Goal: Information Seeking & Learning: Learn about a topic

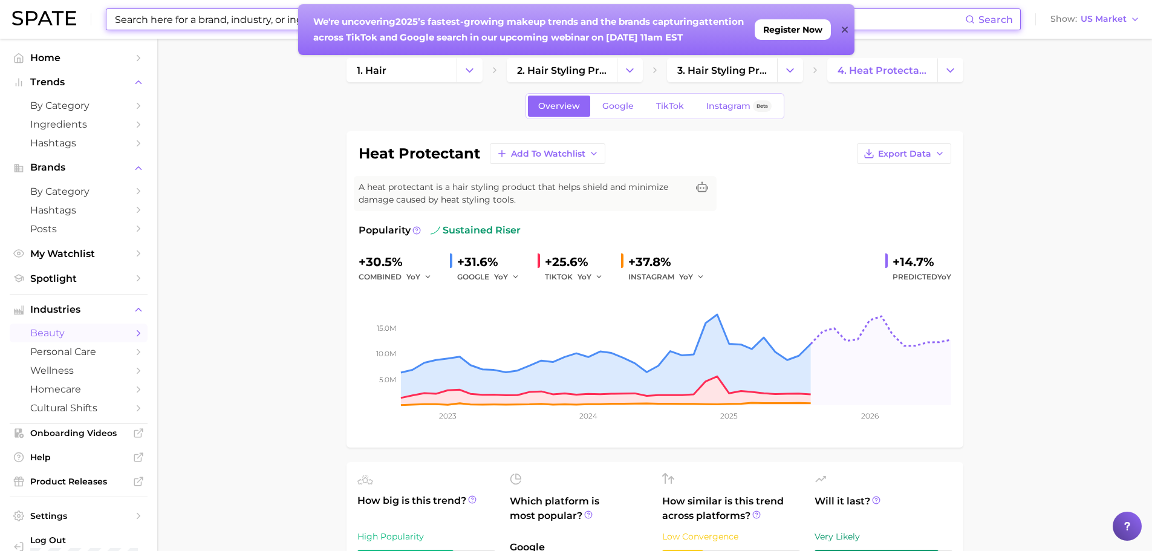
click at [167, 28] on input at bounding box center [540, 19] width 852 height 21
type input "castor oil"
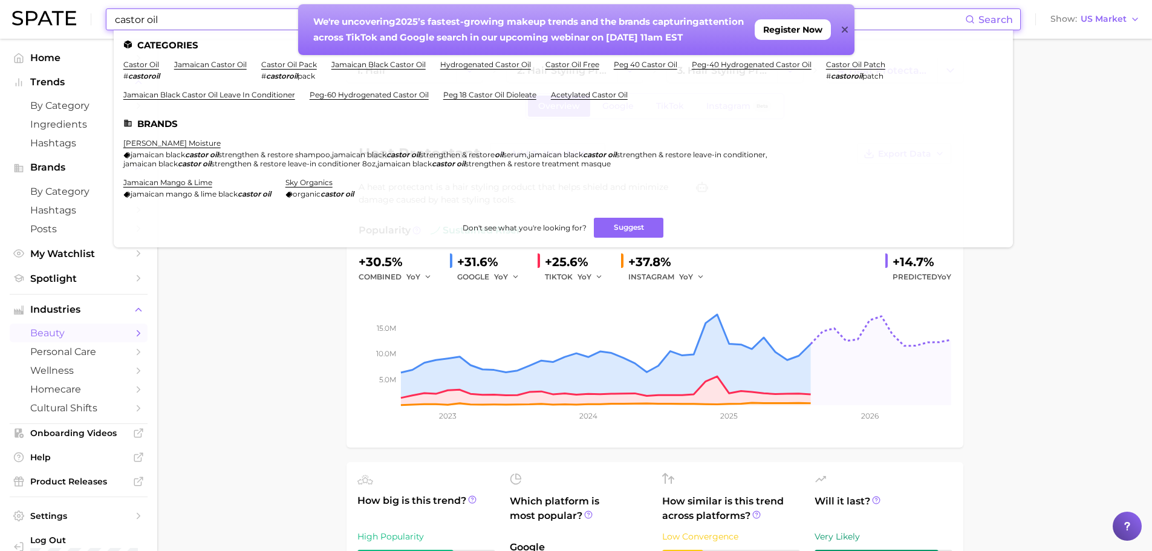
click at [843, 27] on icon at bounding box center [845, 30] width 6 height 10
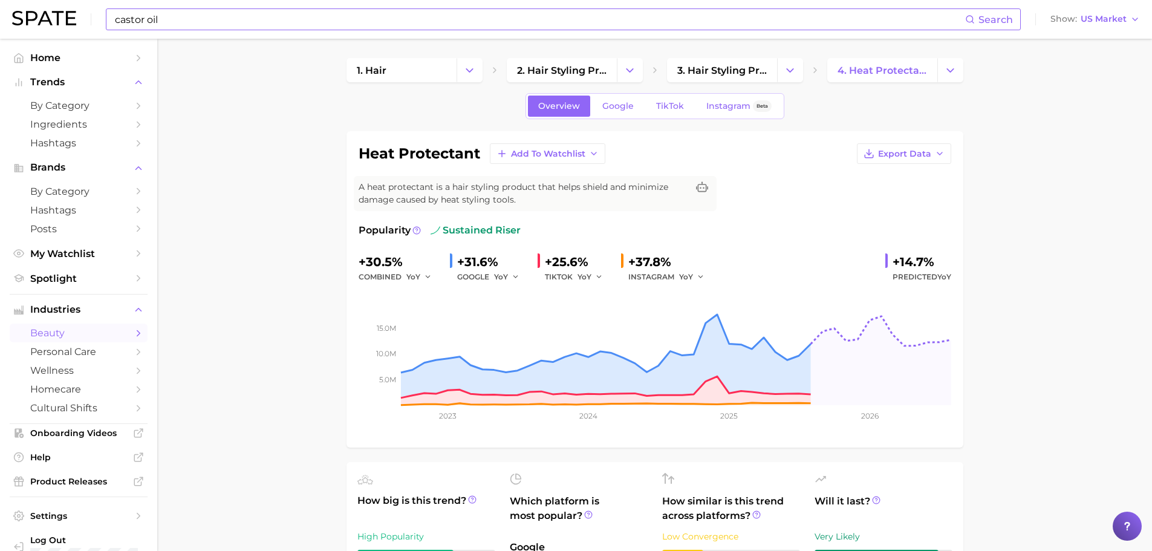
click at [300, 19] on input "castor oil" at bounding box center [540, 19] width 852 height 21
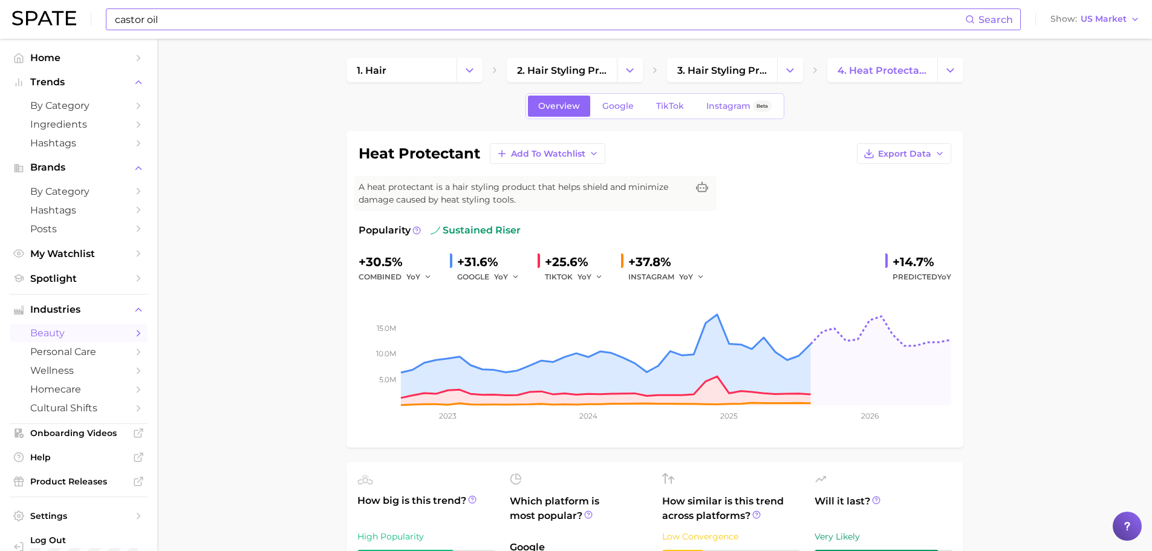
click at [978, 24] on span "Search" at bounding box center [989, 19] width 48 height 21
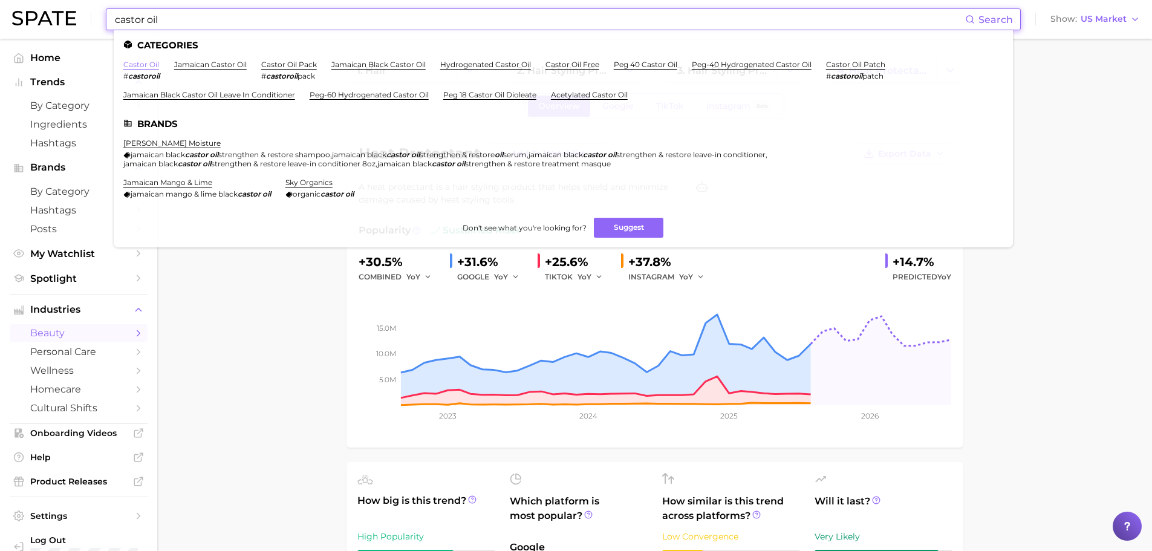
click at [138, 65] on link "castor oil" at bounding box center [141, 64] width 36 height 9
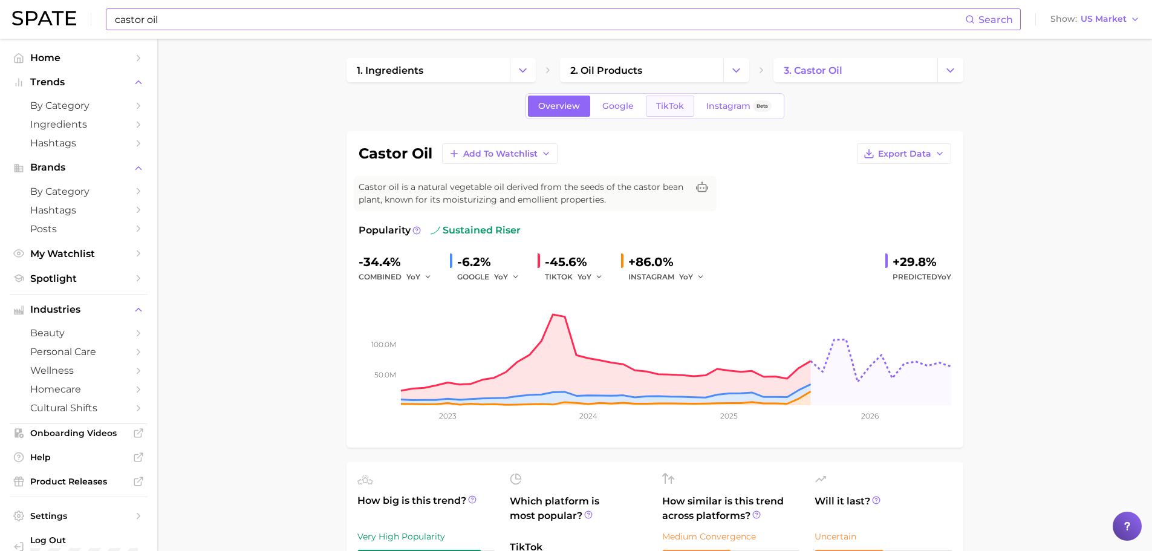
click at [652, 111] on link "TikTok" at bounding box center [670, 106] width 48 height 21
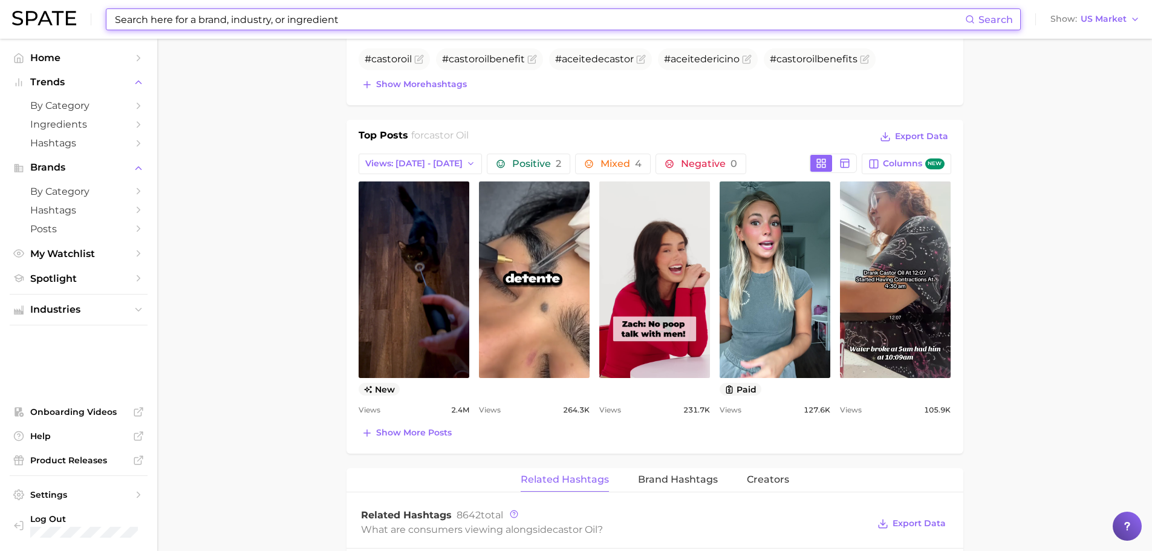
scroll to position [484, 0]
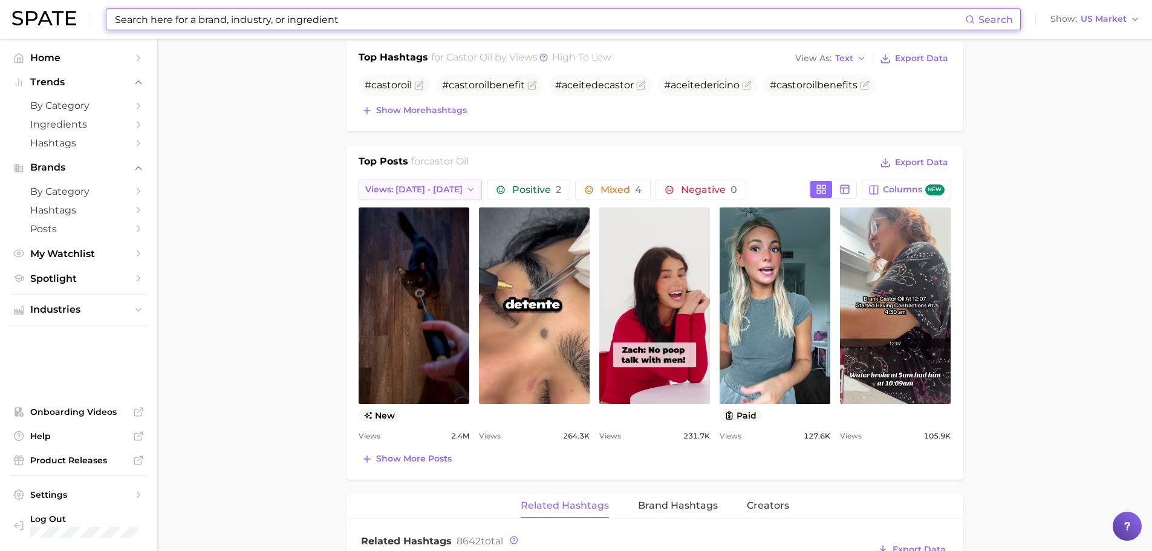
click at [382, 196] on button "Views: Sep 14 - 21" at bounding box center [421, 190] width 124 height 21
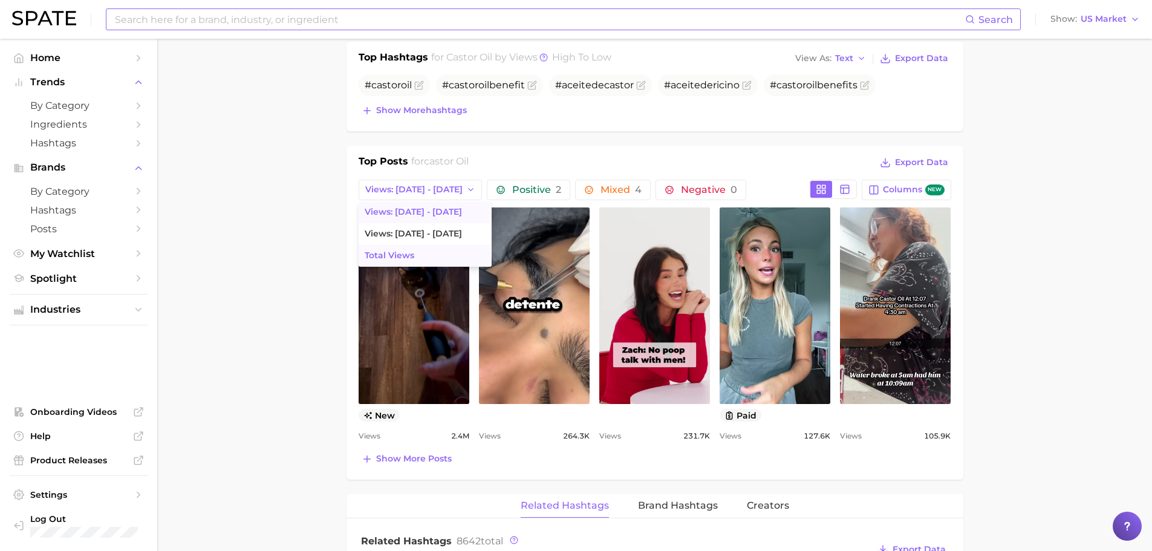
click at [407, 258] on span "Total Views" at bounding box center [390, 255] width 50 height 10
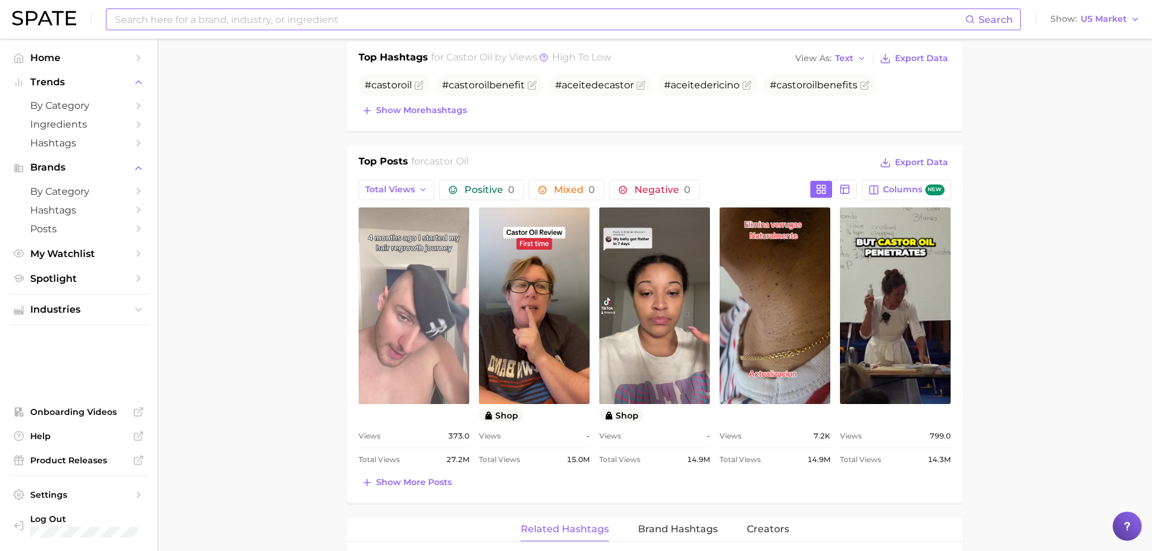
scroll to position [0, 0]
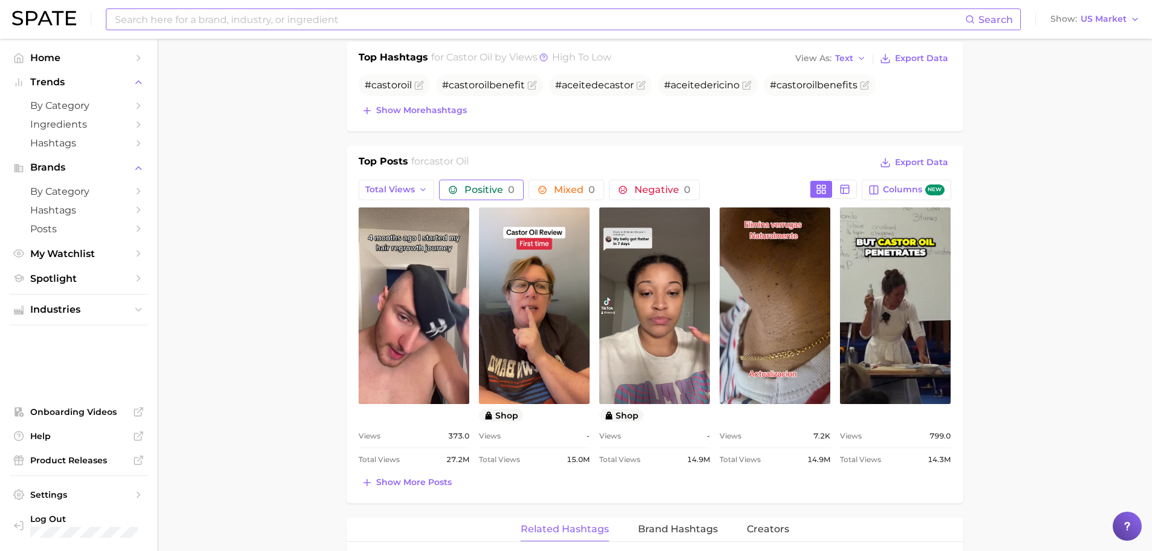
click at [463, 198] on button "Positive 0" at bounding box center [481, 190] width 85 height 21
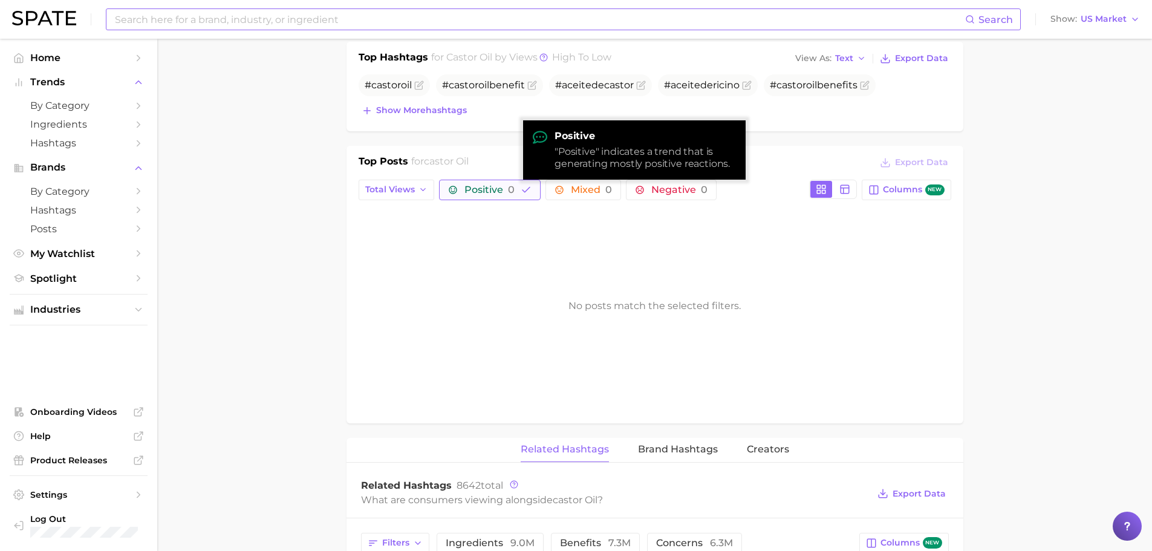
click at [463, 198] on button "Positive 0" at bounding box center [490, 190] width 102 height 21
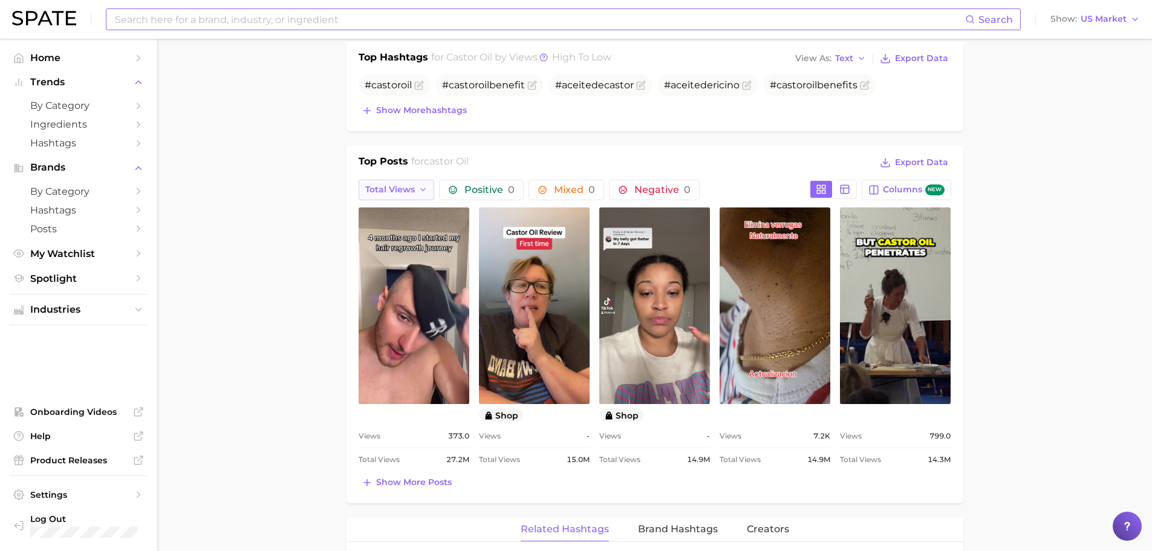
click at [401, 194] on span "Total Views" at bounding box center [390, 189] width 50 height 10
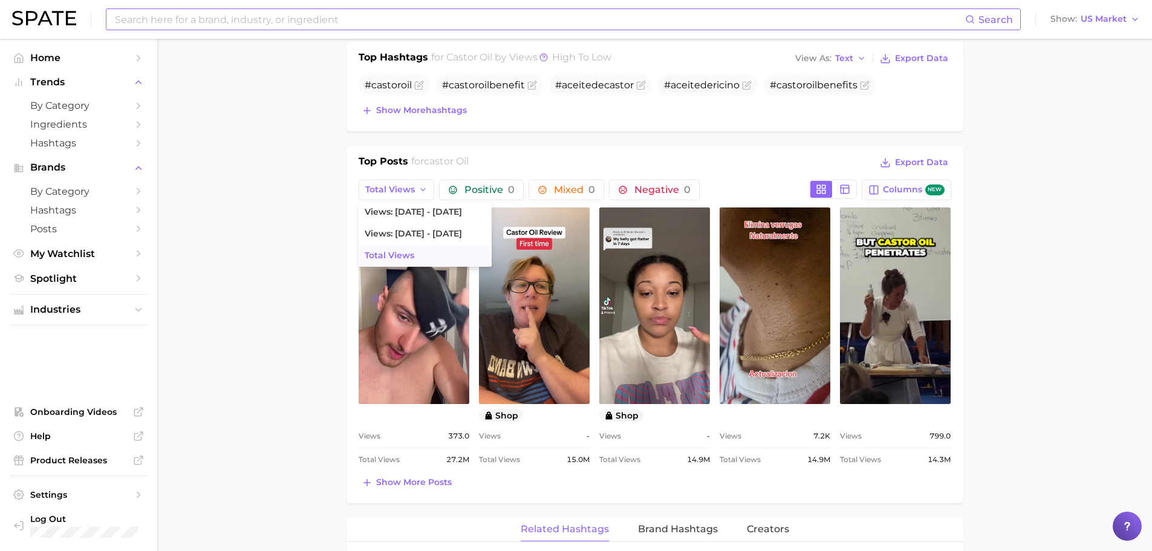
click at [1060, 226] on main "1. ingredients 2. oil products 3. castor oil Overview Google TikTok Instagram B…" at bounding box center [654, 427] width 995 height 1744
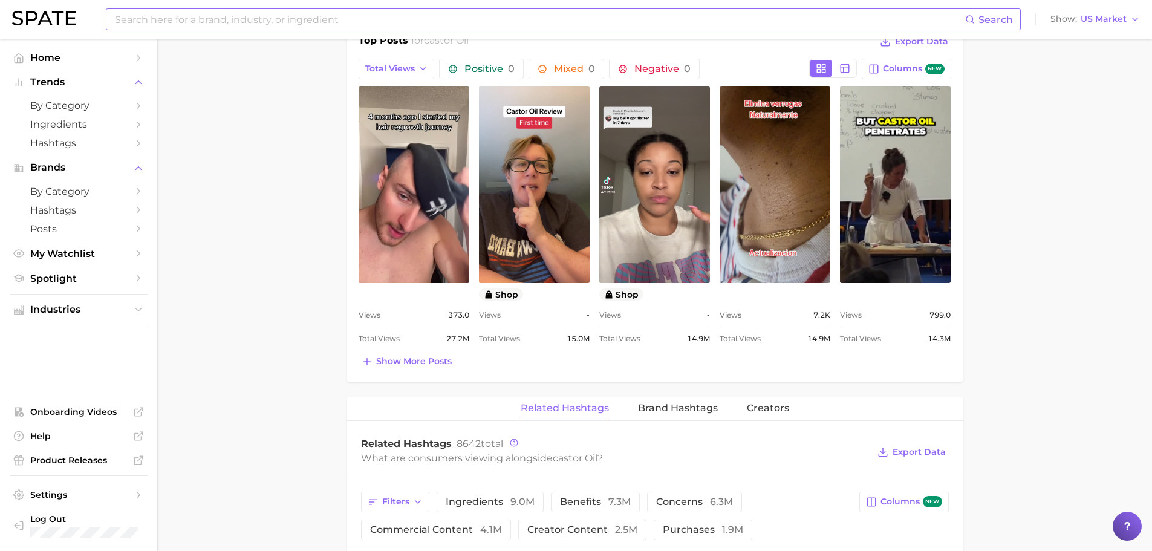
scroll to position [726, 0]
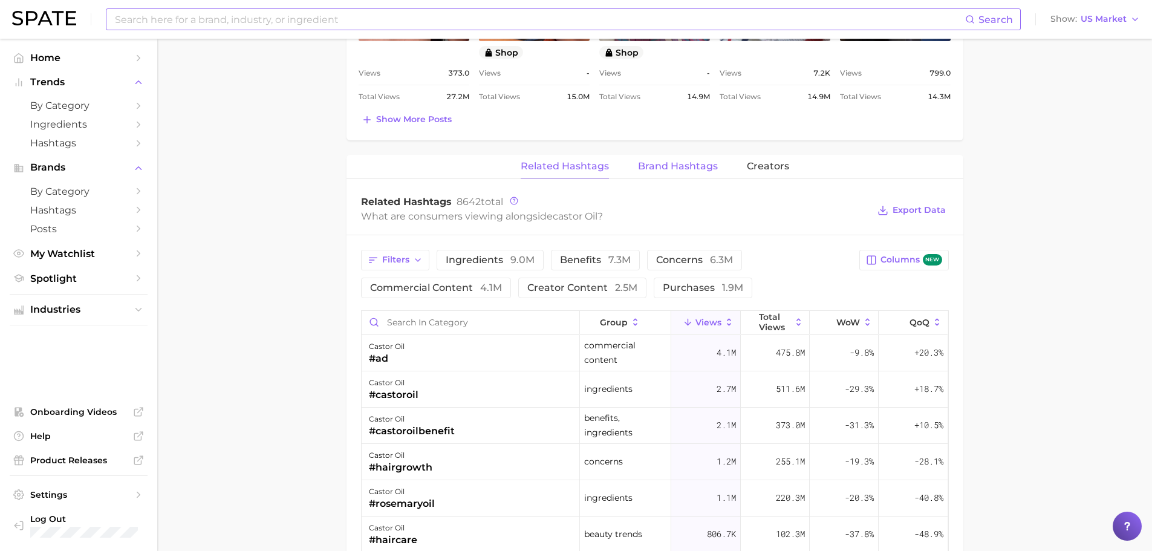
click at [705, 171] on div "Related Hashtags Brand Hashtags Creators Related Hashtags 8642 total What are c…" at bounding box center [655, 515] width 617 height 721
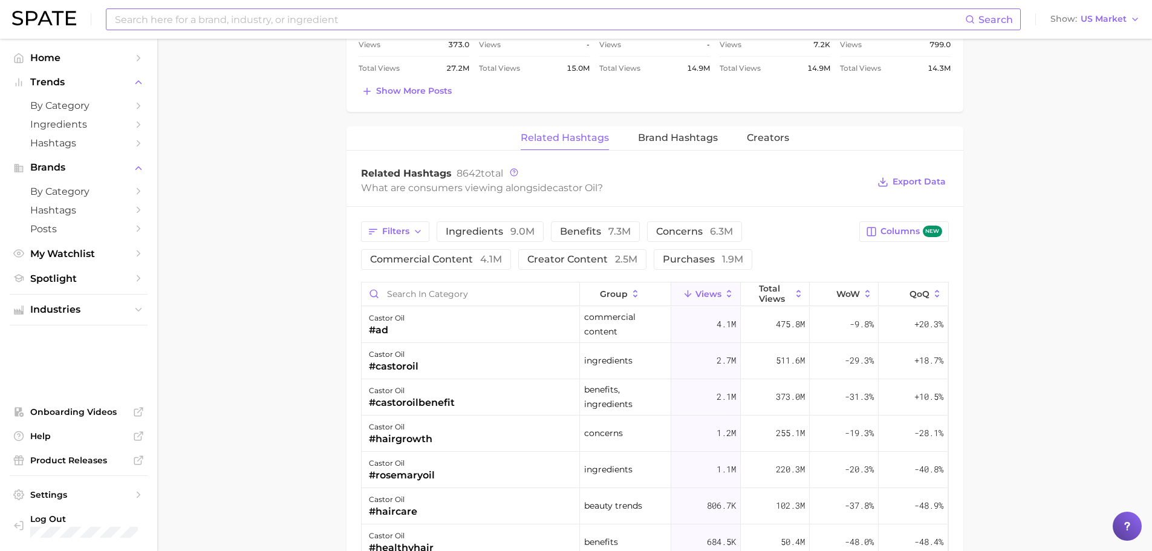
click at [690, 37] on div "Search Show US Market" at bounding box center [576, 19] width 1128 height 39
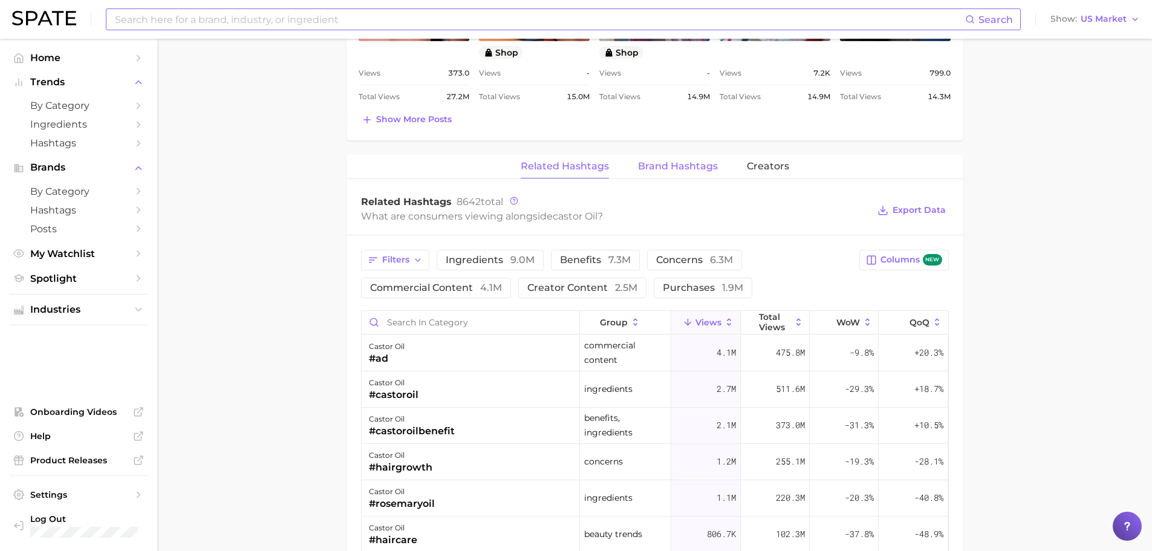
click at [677, 155] on button "Brand Hashtags" at bounding box center [678, 167] width 80 height 24
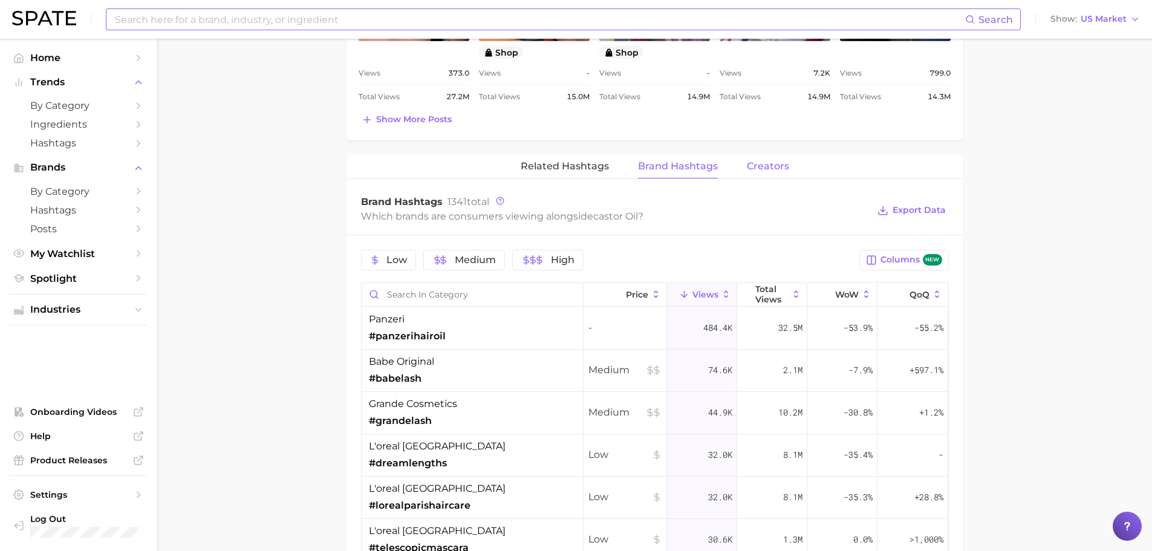
click at [749, 163] on span "Creators" at bounding box center [768, 166] width 42 height 11
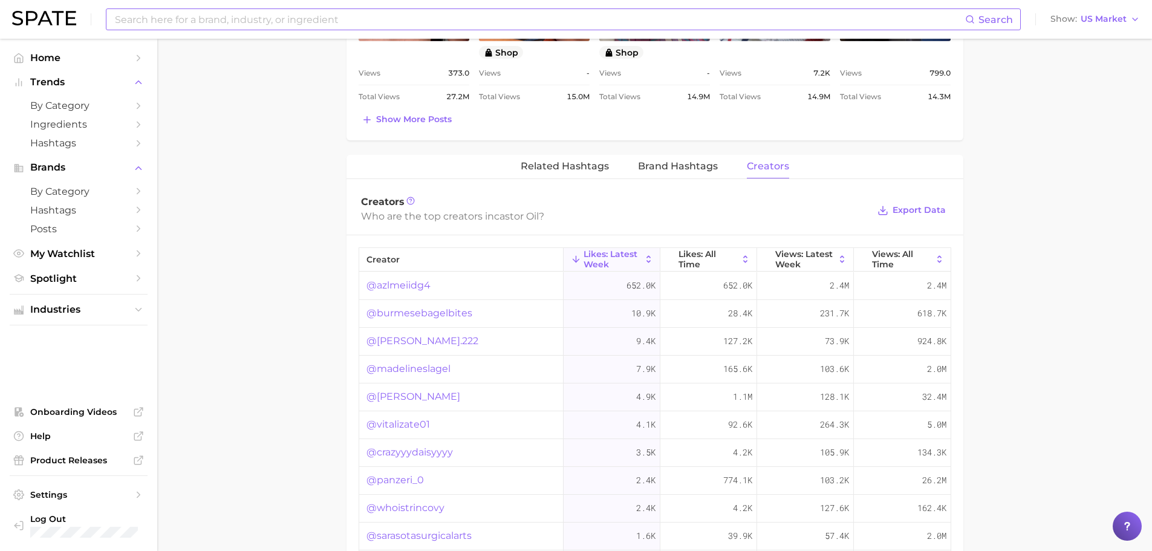
click at [410, 317] on link "@burmesebagelbites" at bounding box center [419, 313] width 106 height 15
click at [394, 337] on link "@milz.222" at bounding box center [422, 341] width 112 height 15
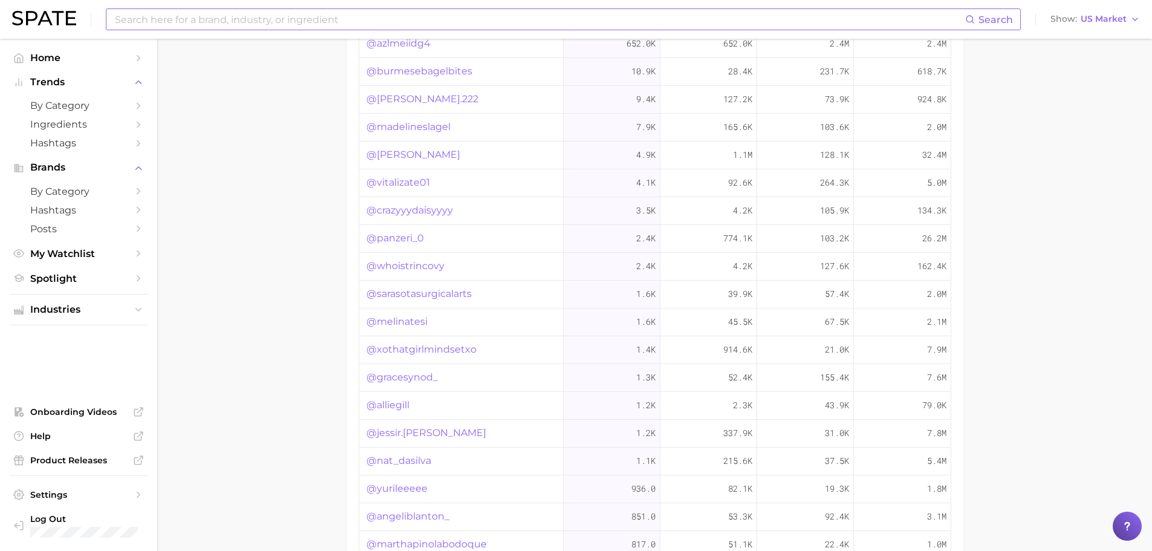
click at [407, 242] on link "@panzeri_0" at bounding box center [394, 238] width 57 height 15
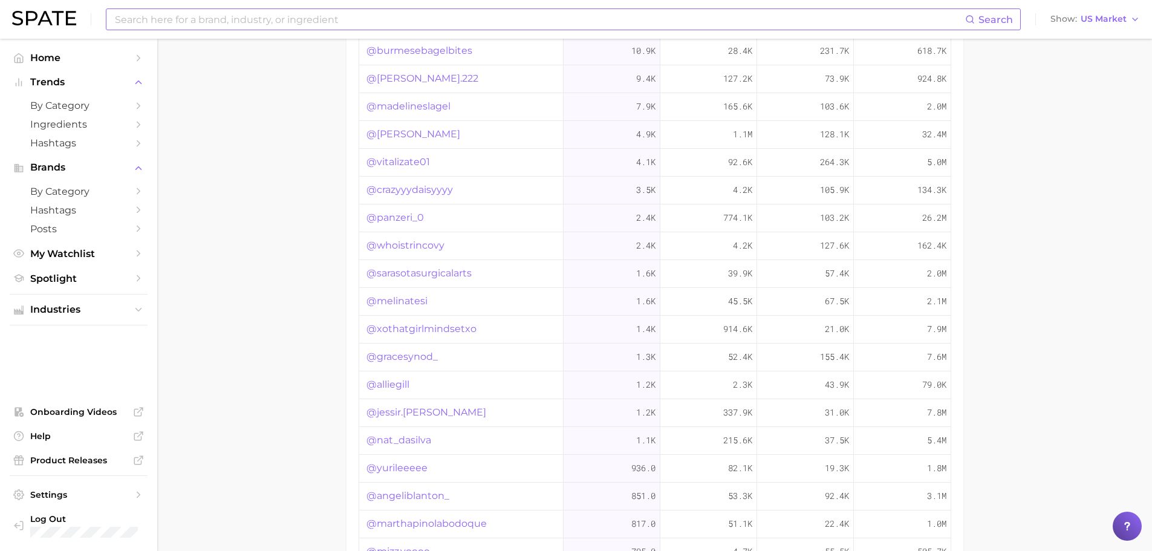
scroll to position [31, 0]
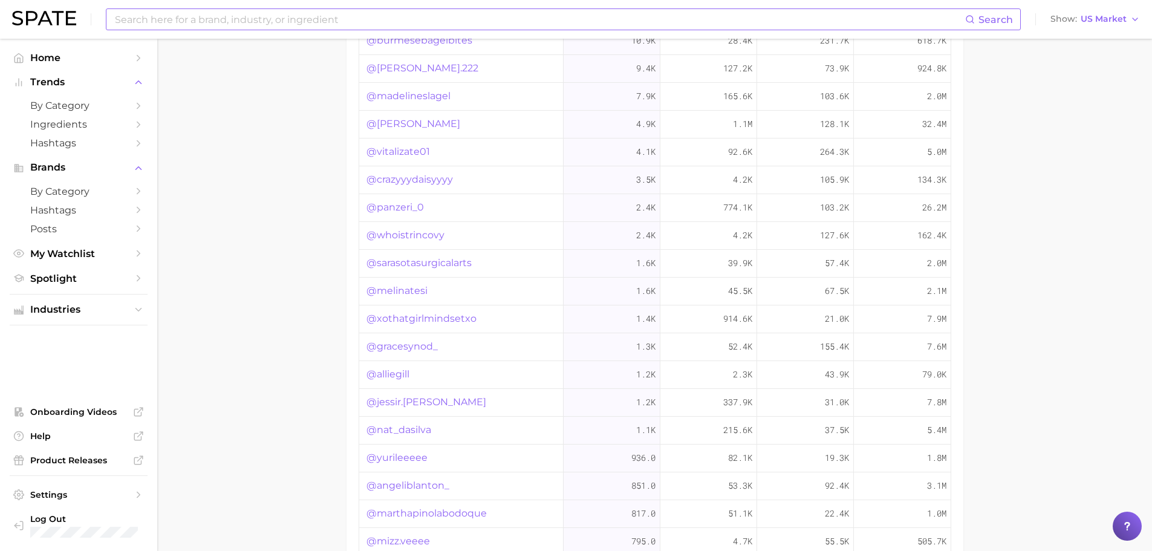
click at [399, 428] on link "@nat_dasilva" at bounding box center [398, 430] width 65 height 15
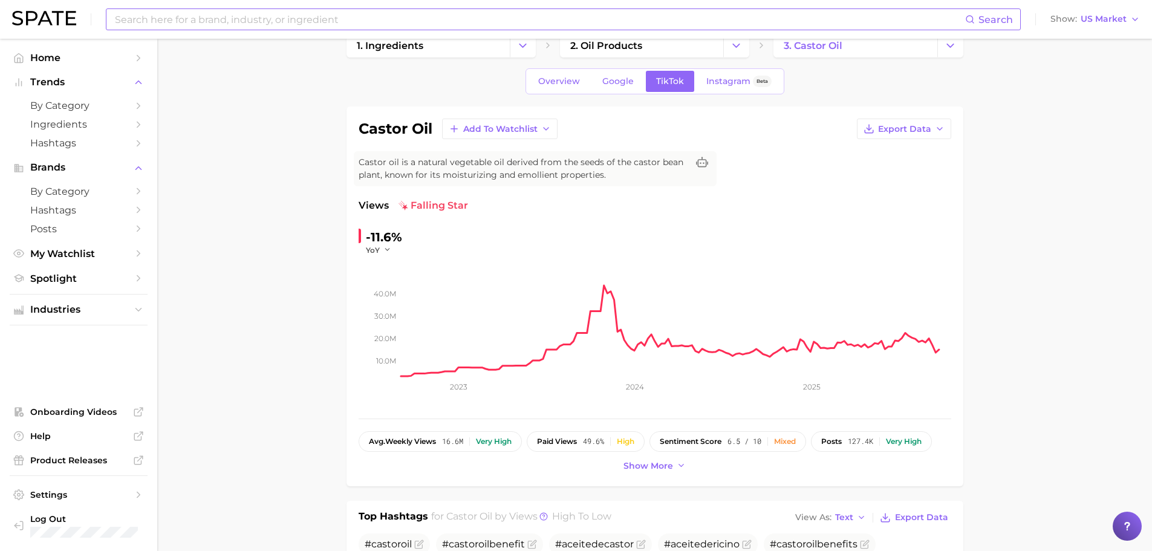
scroll to position [0, 0]
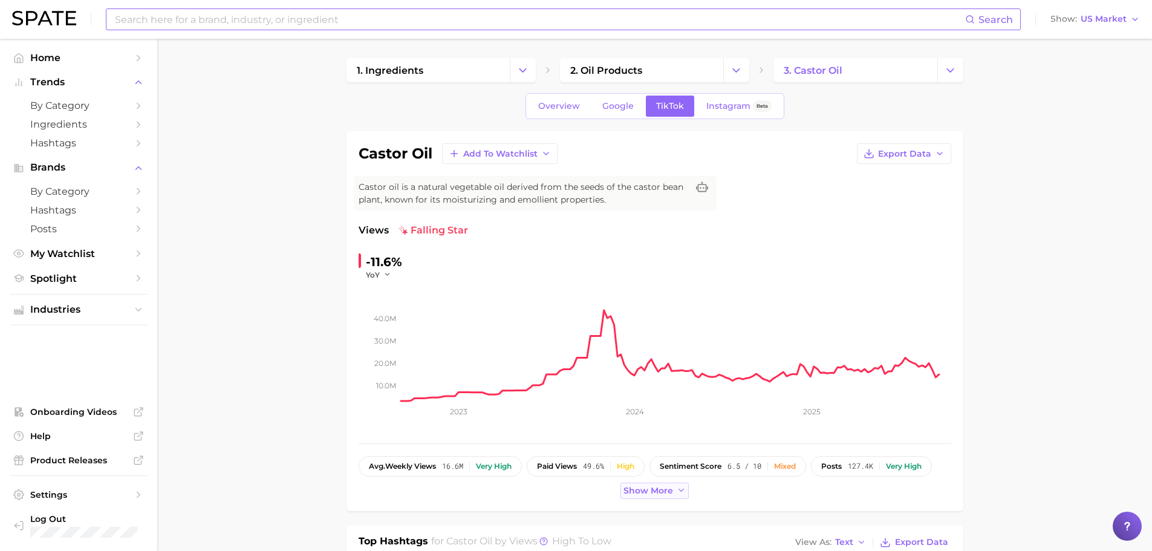
click at [666, 493] on span "Show more" at bounding box center [649, 491] width 50 height 10
click at [673, 526] on div "castor oil Add to Watchlist Export Data Castor oil is a natural vegetable oil d…" at bounding box center [655, 334] width 617 height 407
click at [605, 105] on span "Google" at bounding box center [617, 106] width 31 height 10
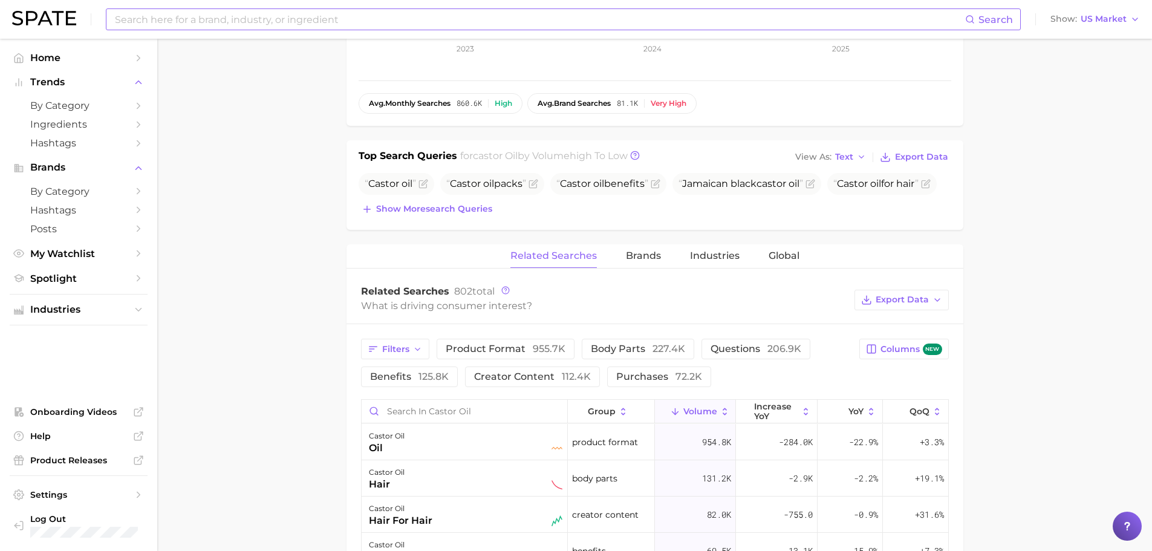
scroll to position [605, 0]
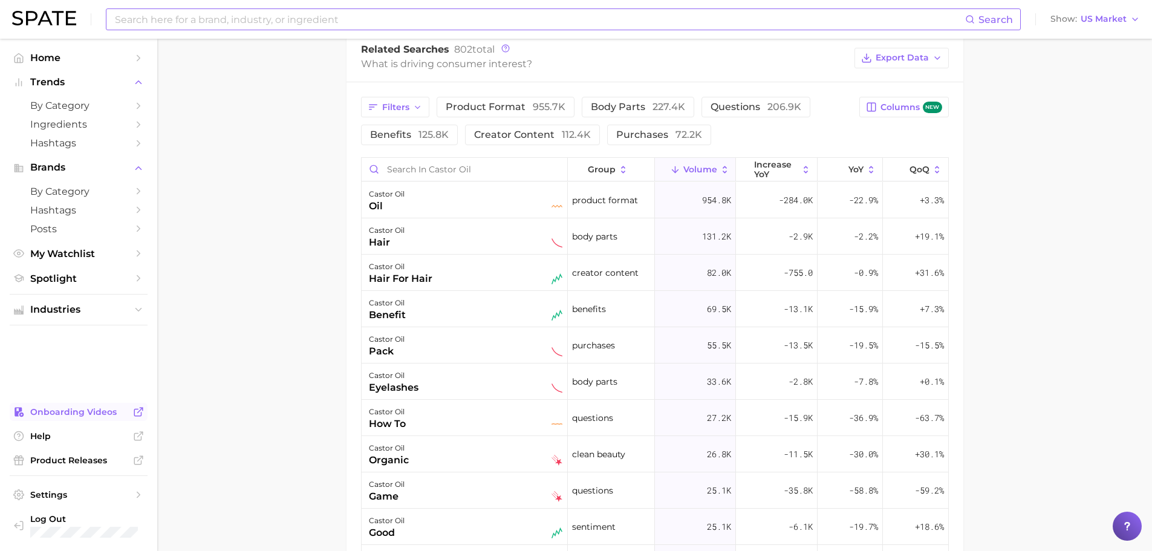
click at [137, 414] on icon "Sidebar" at bounding box center [138, 411] width 11 height 11
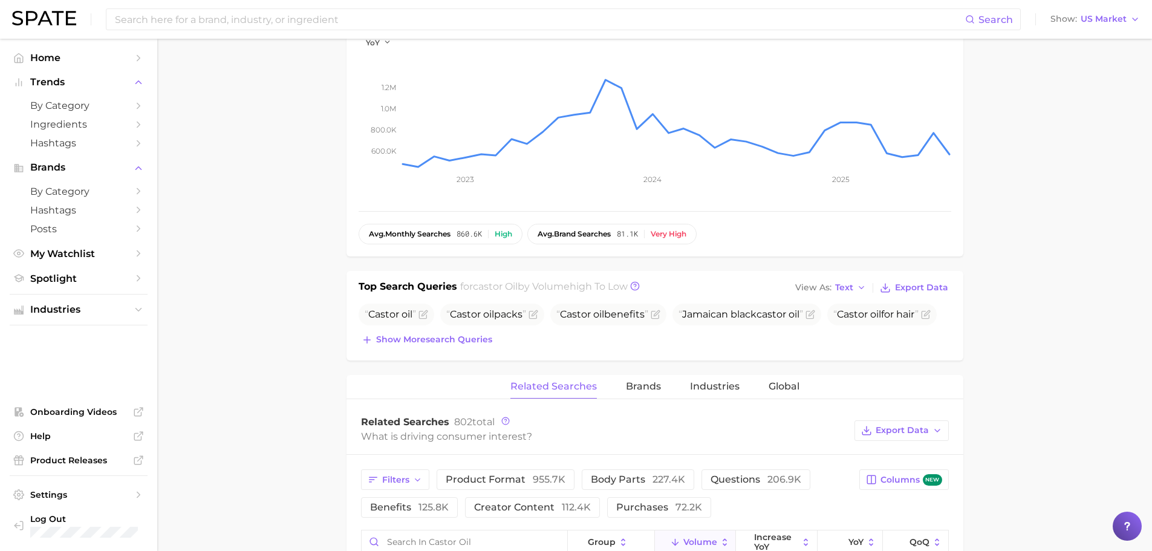
scroll to position [0, 0]
